Goal: Use online tool/utility: Utilize a website feature to perform a specific function

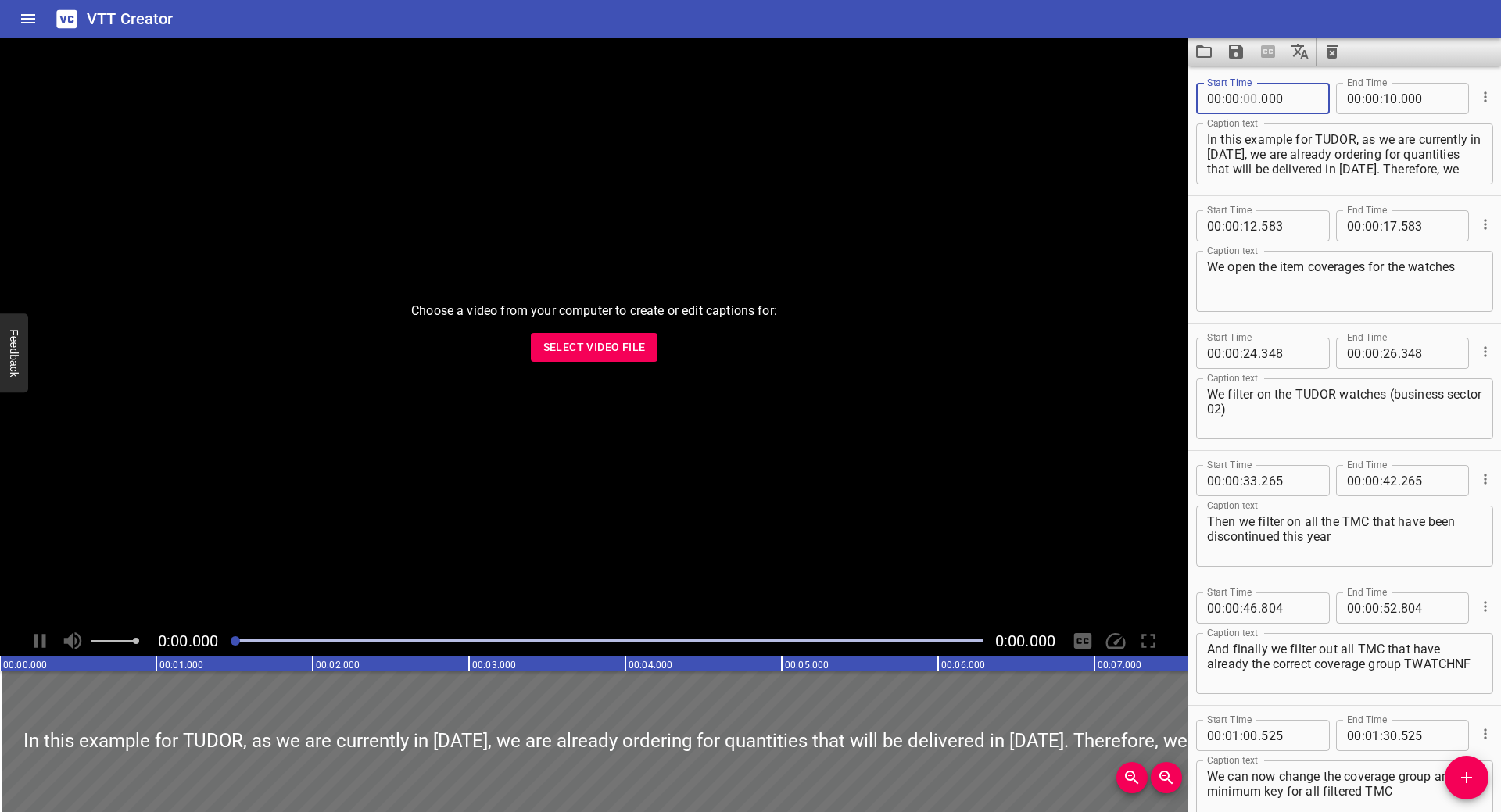
click at [1257, 105] on input "number" at bounding box center [1250, 98] width 15 height 31
type input "00"
click at [1291, 159] on textarea "In this example for TUDOR, as we are currently in [DATE], we are already orderi…" at bounding box center [1344, 154] width 275 height 44
click at [1278, 210] on div "Start Time 00 : 00 : 12 . 583 Start Time End Time 00 : 00 : 17 . 583 End Time" at bounding box center [1344, 224] width 297 height 41
click at [1280, 218] on input "number" at bounding box center [1289, 225] width 57 height 31
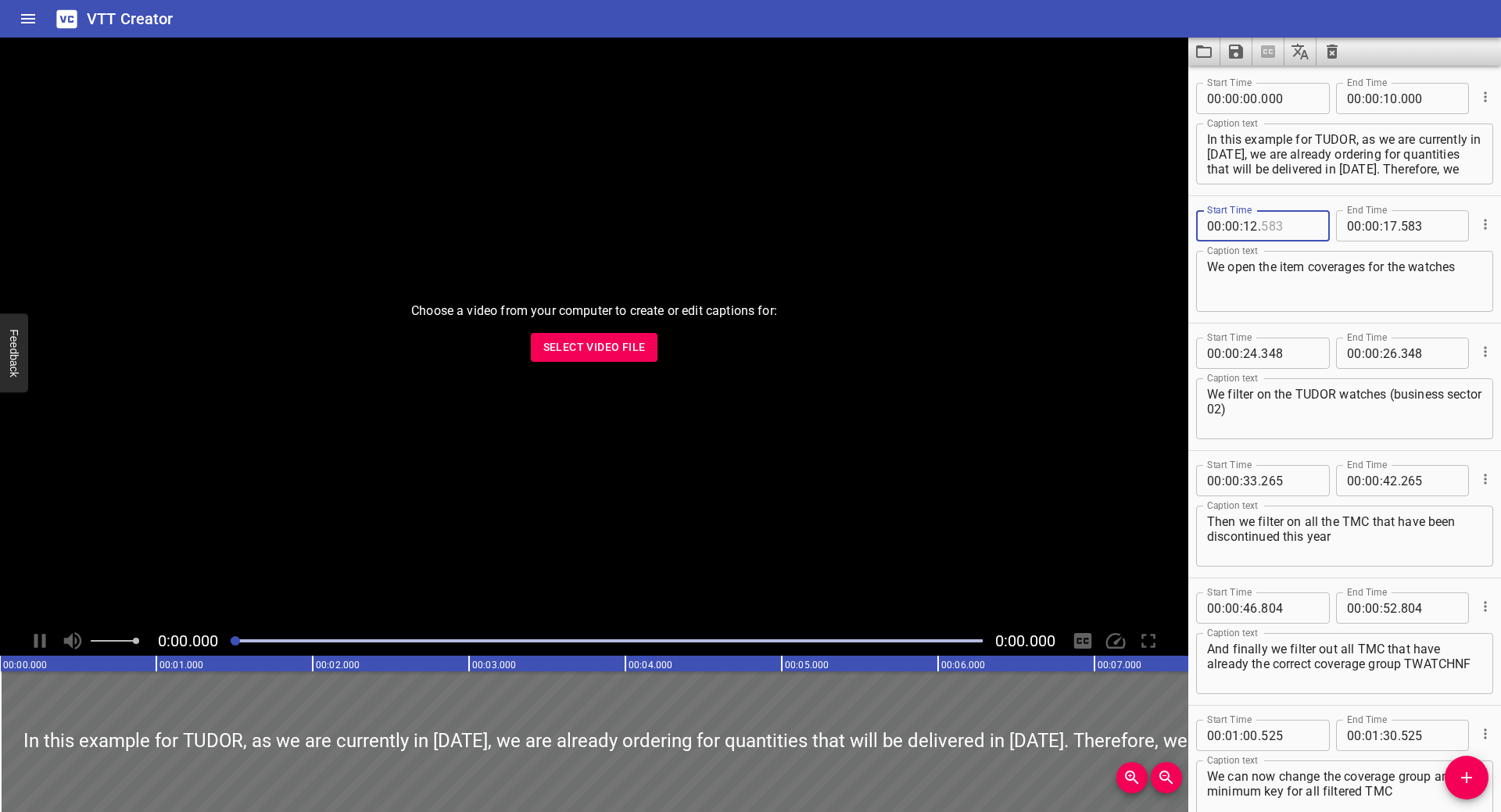
type input "583"
click at [1278, 349] on input "number" at bounding box center [1289, 352] width 57 height 31
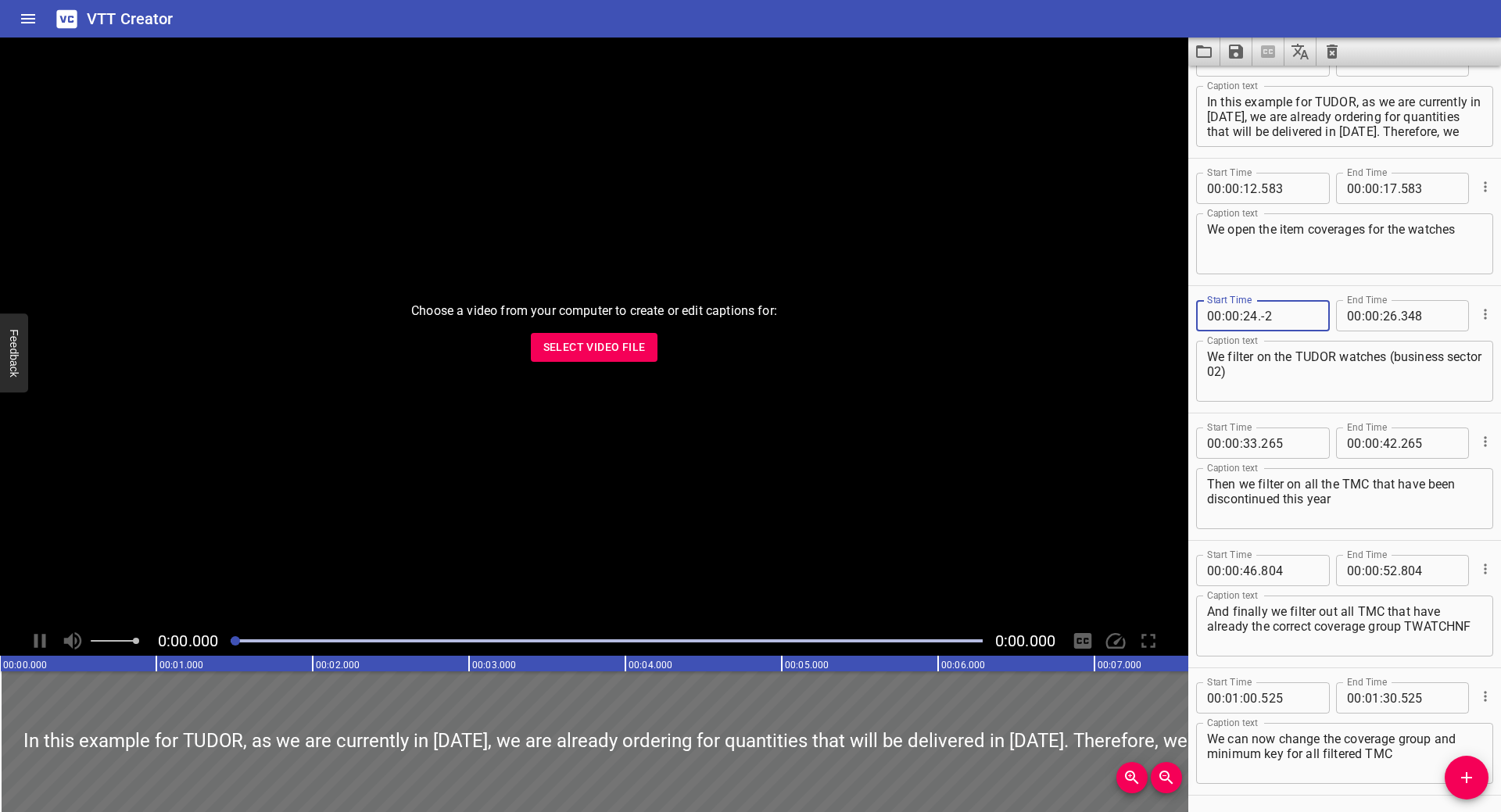
scroll to position [91, 0]
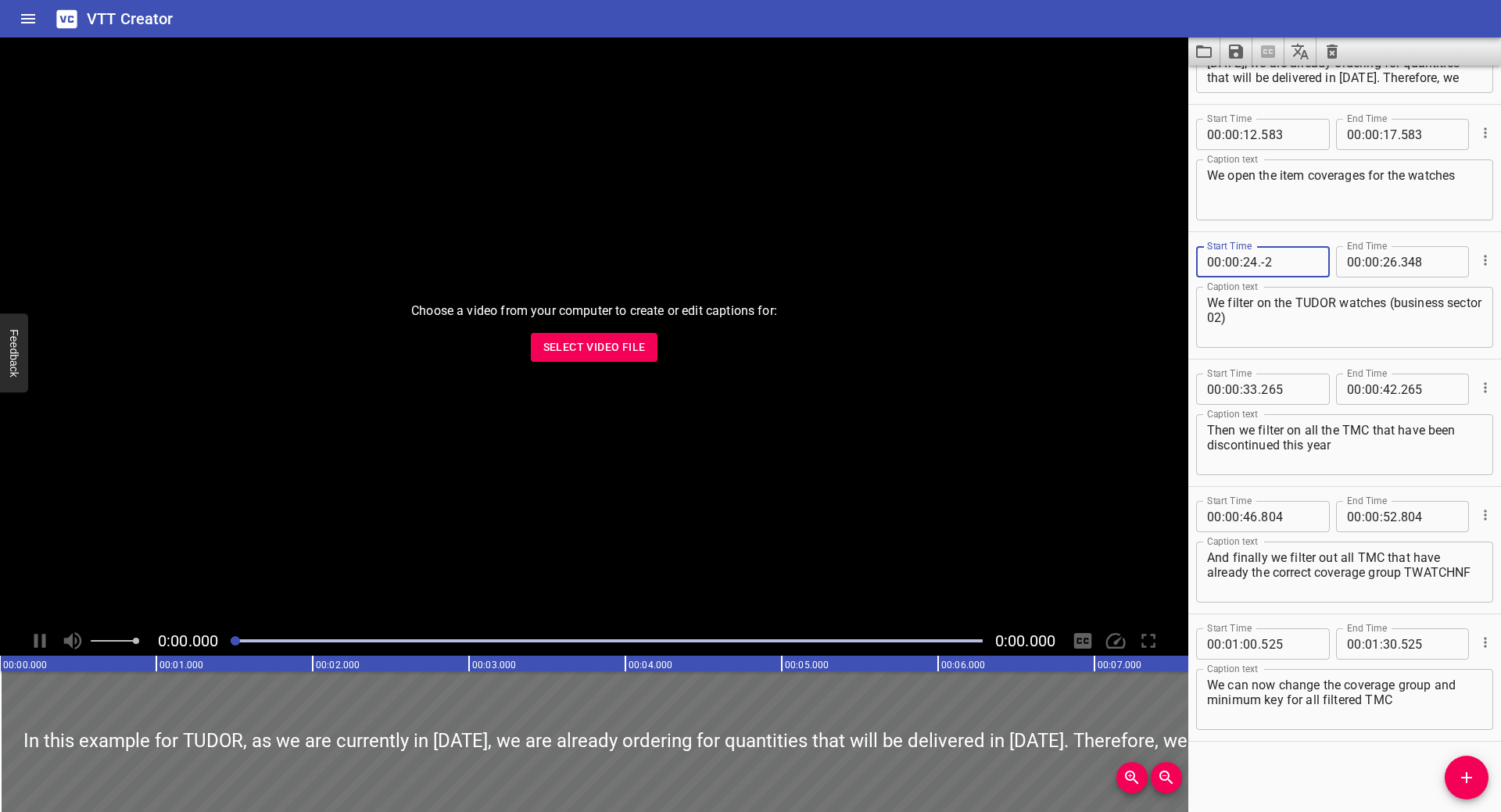
type input "-2"
click at [1281, 381] on input "number" at bounding box center [1289, 389] width 57 height 31
type input "265"
